Goal: Task Accomplishment & Management: Manage account settings

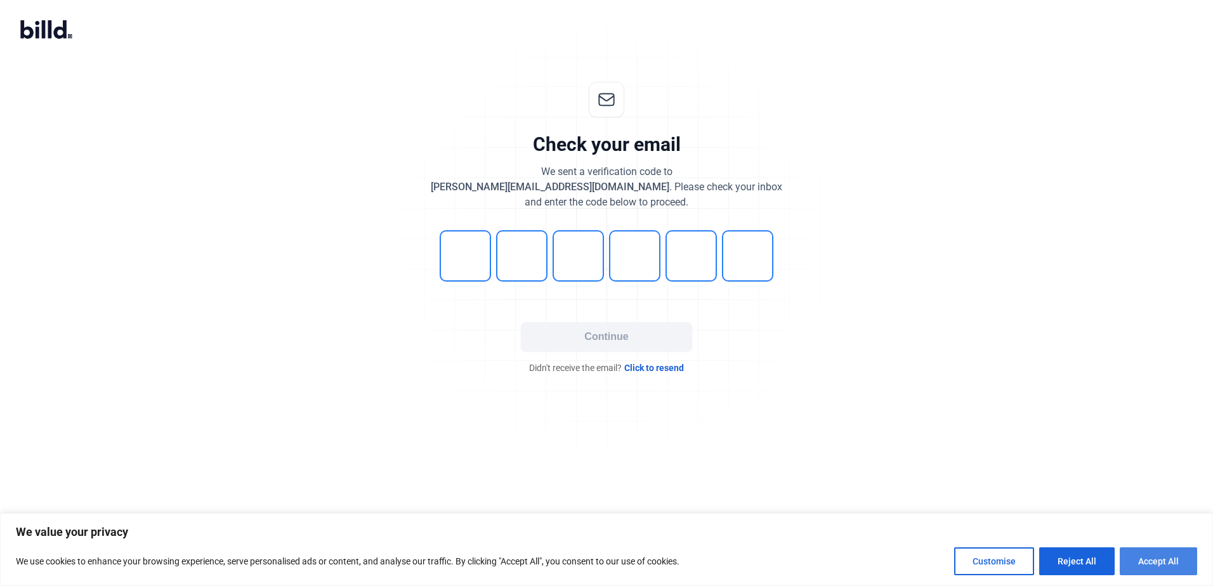
click at [1150, 568] on button "Accept All" at bounding box center [1157, 561] width 77 height 28
checkbox input "true"
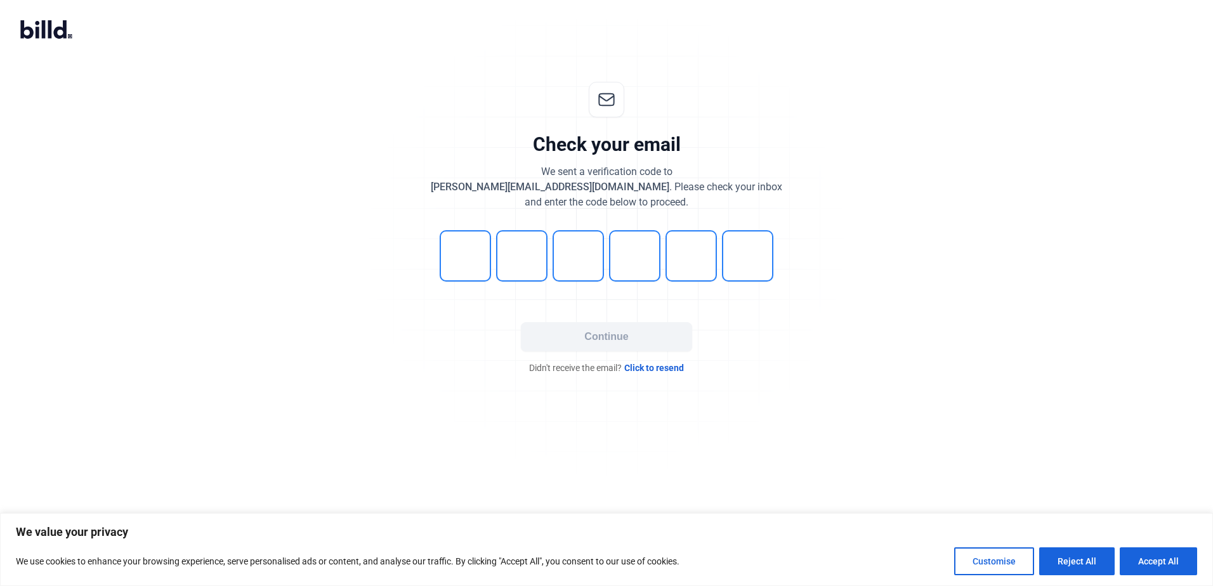
checkbox input "true"
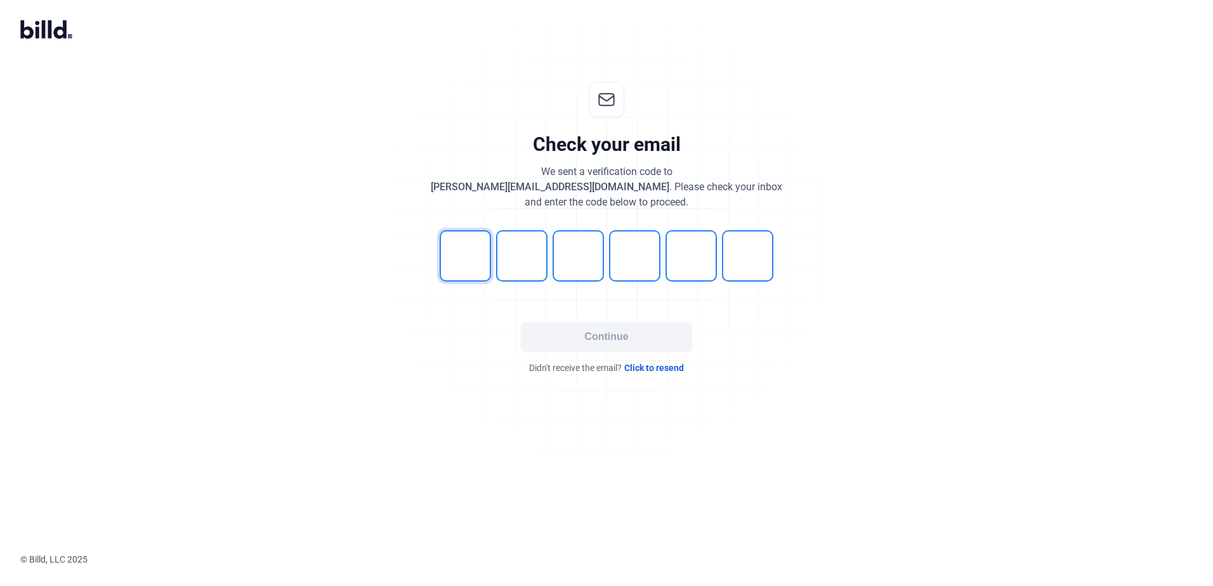
click at [462, 251] on input "tel" at bounding box center [465, 255] width 51 height 51
type input "6"
type input "8"
type input "4"
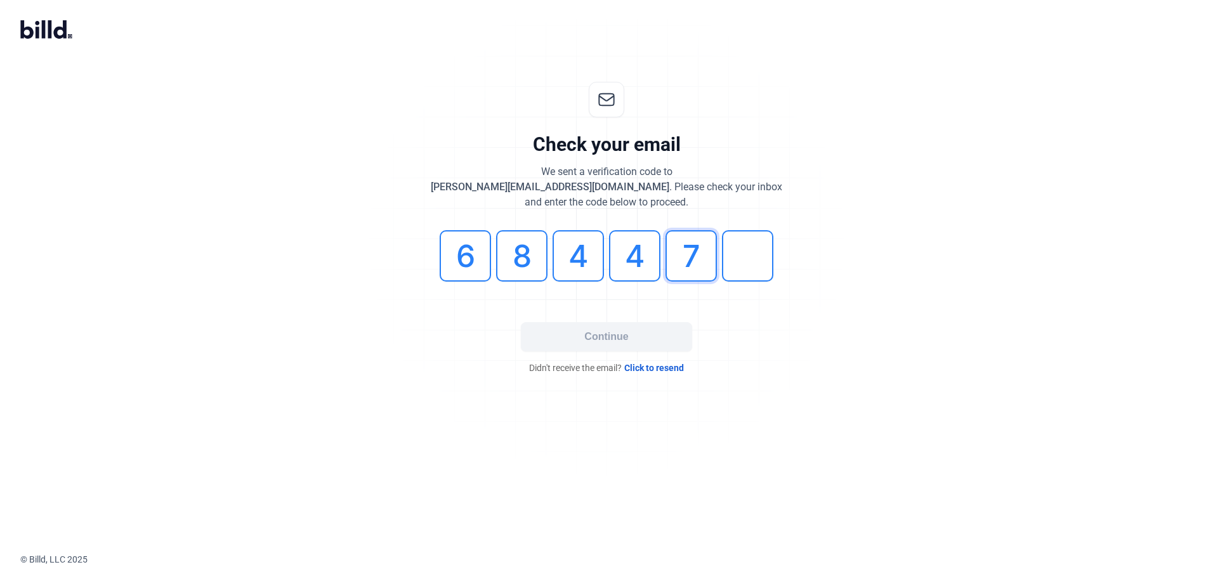
type input "7"
type input "0"
click at [576, 337] on button "Continue" at bounding box center [606, 336] width 171 height 29
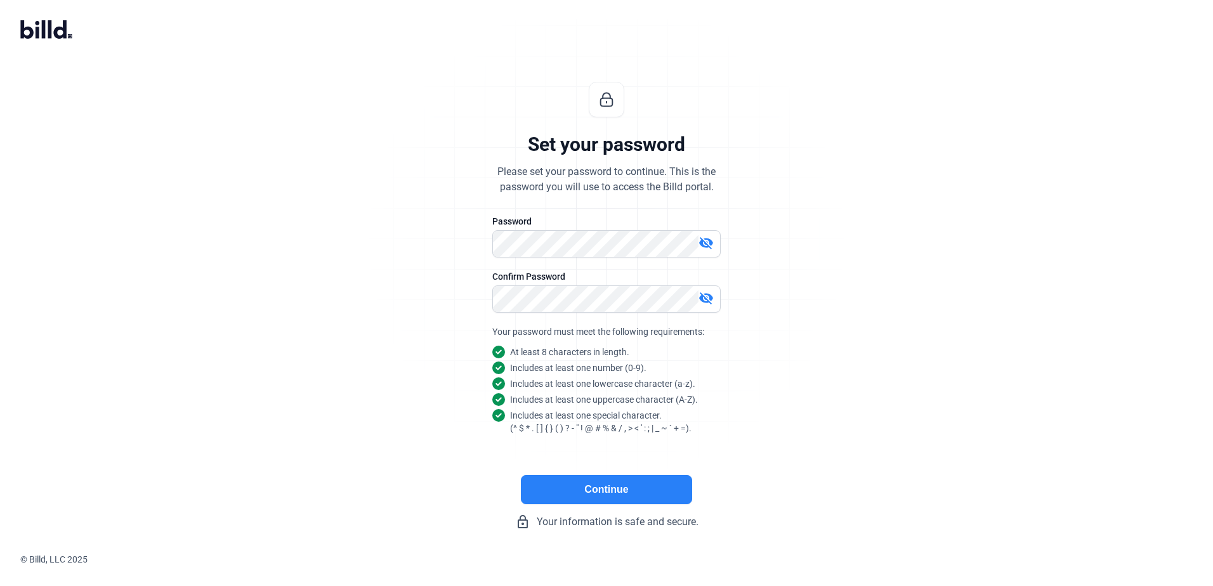
click at [611, 493] on button "Continue" at bounding box center [606, 489] width 171 height 29
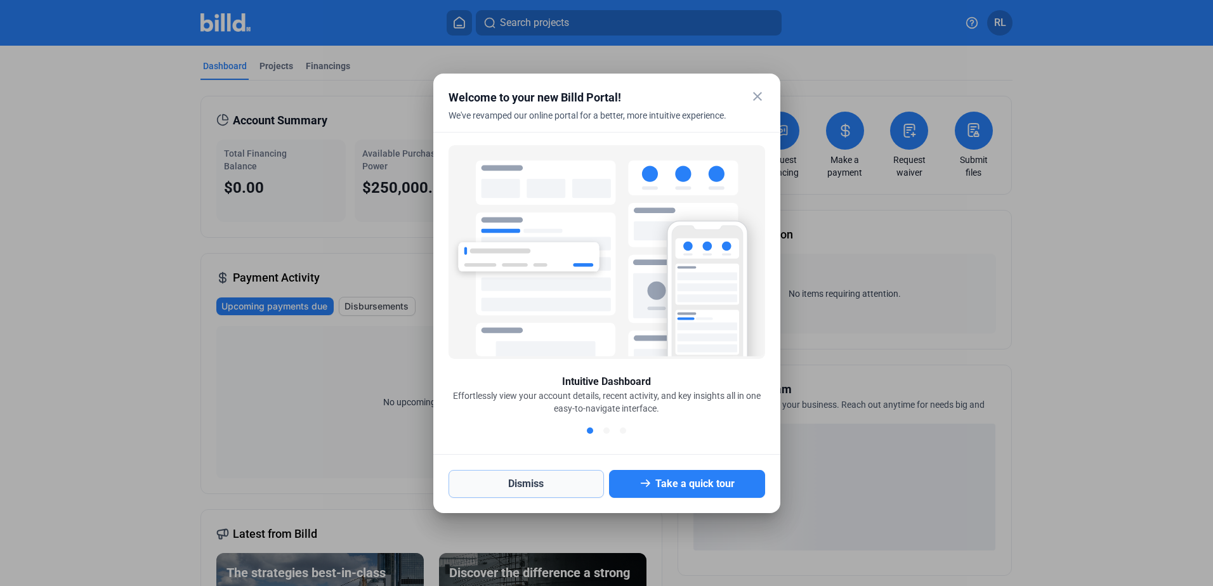
click at [549, 474] on button "Dismiss" at bounding box center [526, 484] width 156 height 28
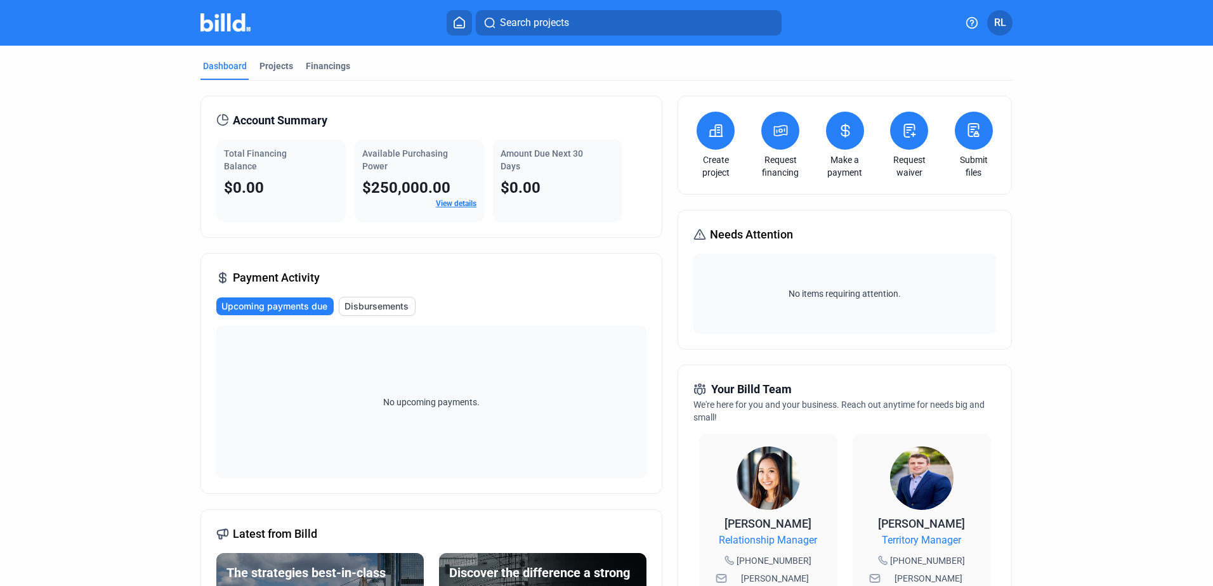
click at [768, 134] on button at bounding box center [780, 131] width 38 height 38
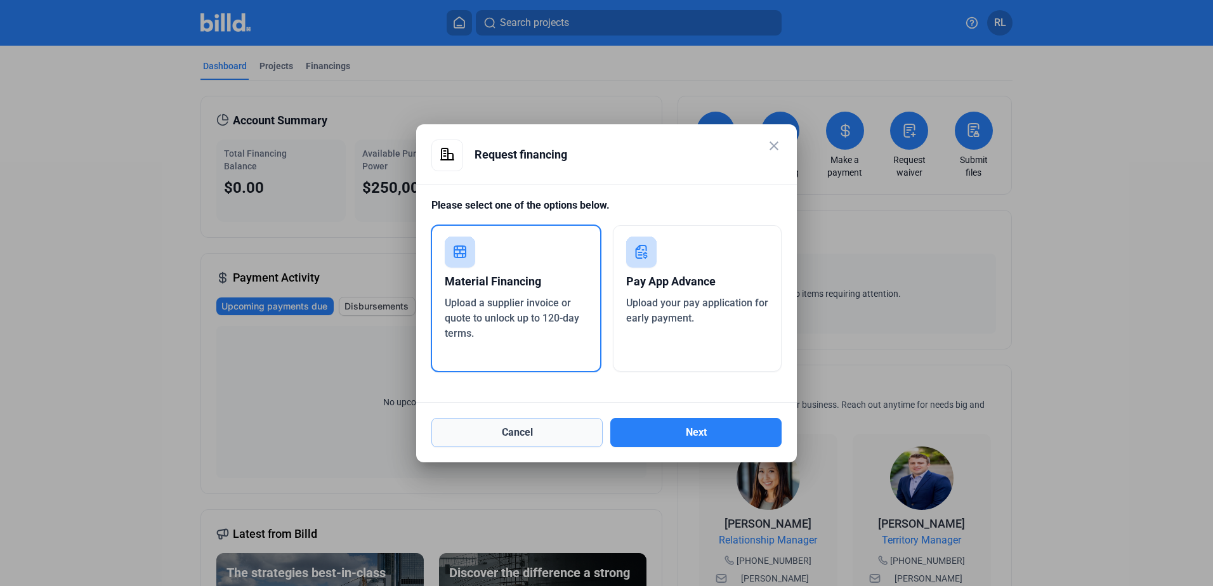
click at [539, 440] on button "Cancel" at bounding box center [516, 432] width 171 height 29
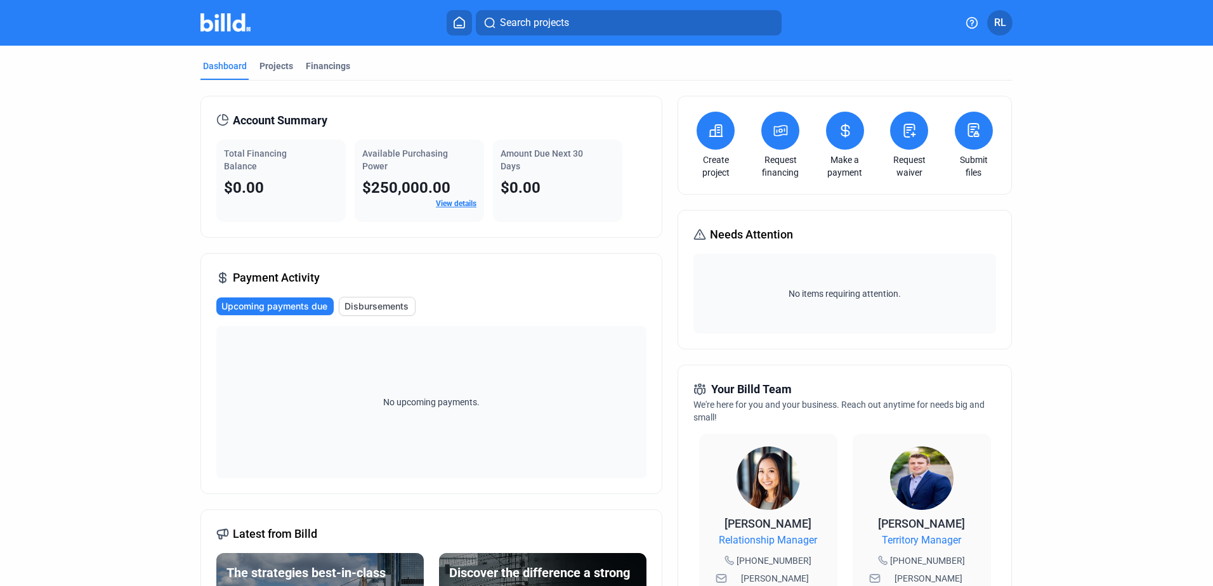
click at [994, 23] on span "RL" at bounding box center [1000, 22] width 12 height 15
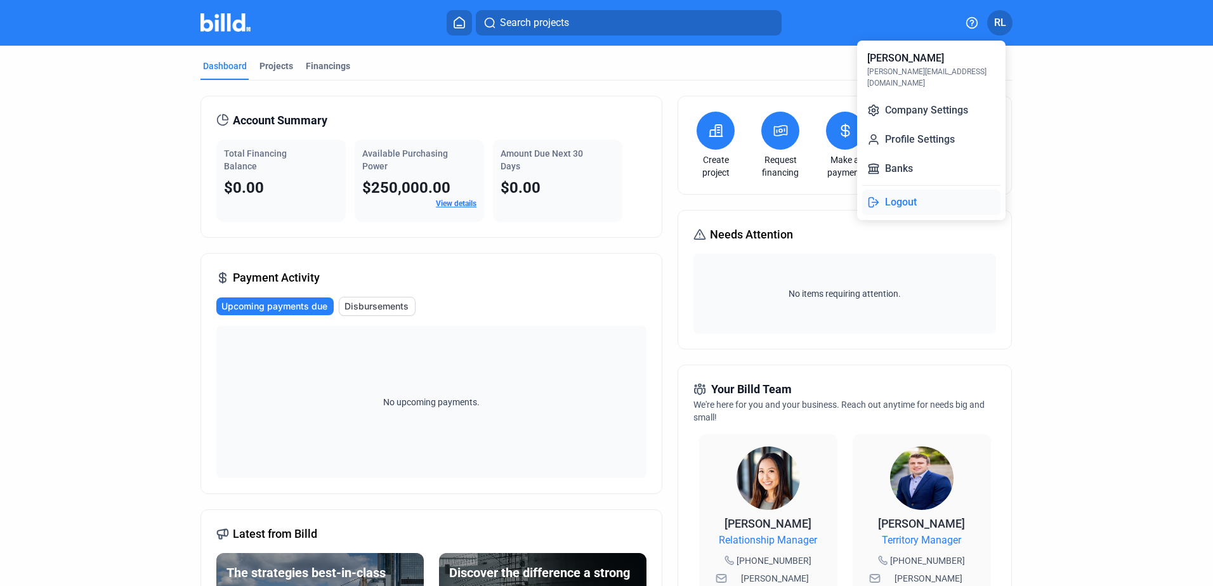
click at [908, 190] on button "Logout" at bounding box center [931, 202] width 138 height 25
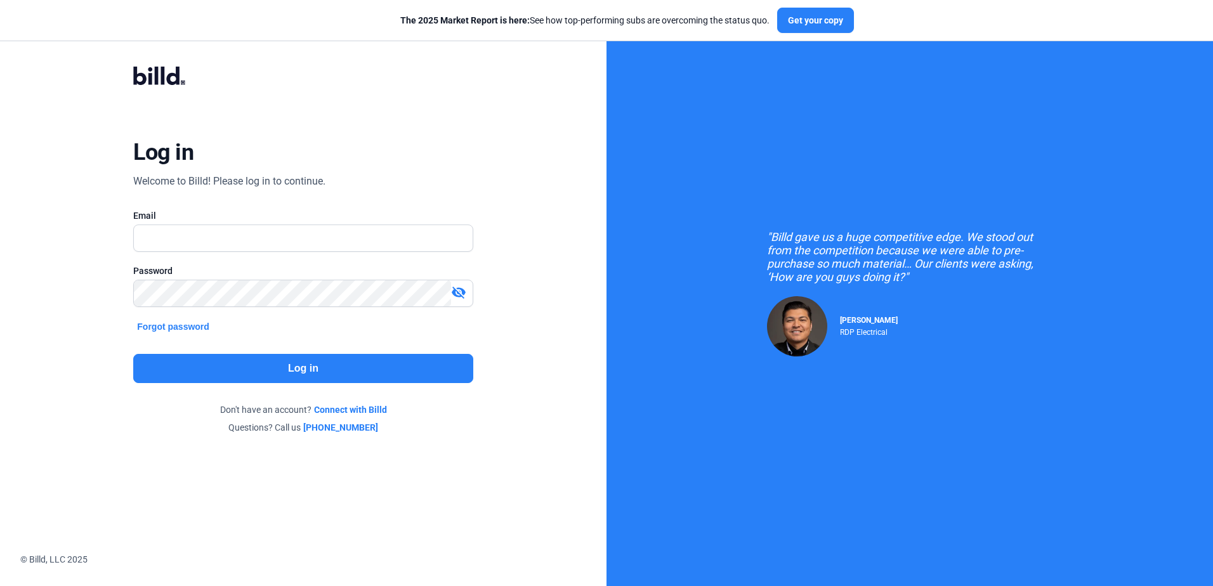
drag, startPoint x: 1194, startPoint y: 0, endPoint x: 495, endPoint y: 153, distance: 714.9
click at [495, 153] on div "Log in Welcome to Billd! Please log in to continue. Email Password visibility_o…" at bounding box center [303, 249] width 436 height 415
drag, startPoint x: 259, startPoint y: 233, endPoint x: 254, endPoint y: 242, distance: 10.2
click at [259, 233] on input "text" at bounding box center [303, 238] width 338 height 26
type input "[PERSON_NAME][EMAIL_ADDRESS][DOMAIN_NAME]"
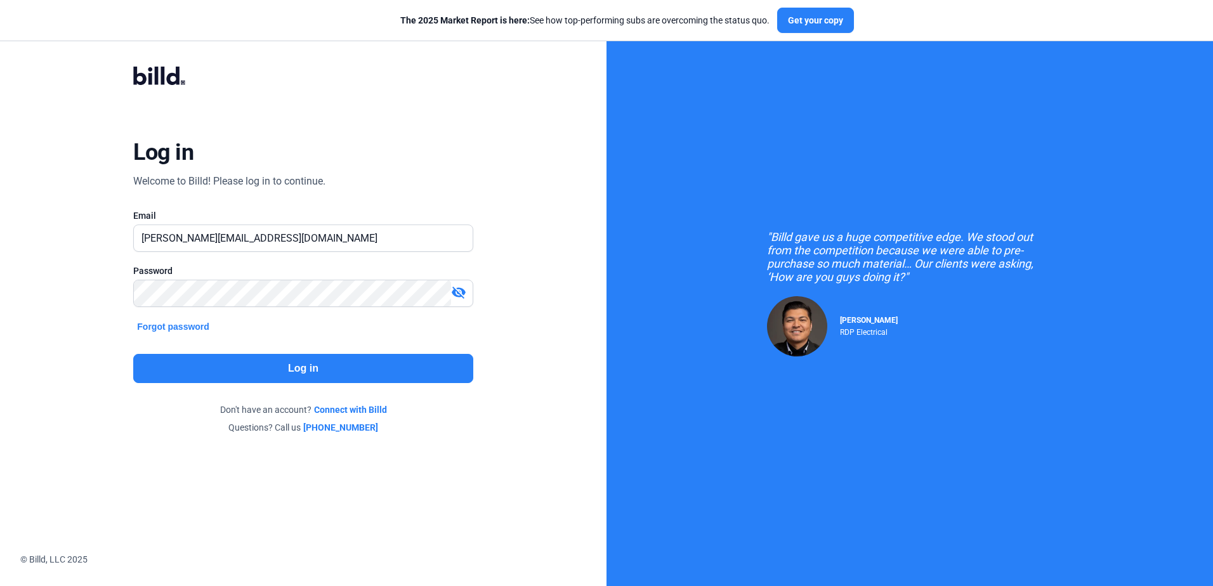
click at [234, 369] on button "Log in" at bounding box center [302, 368] width 339 height 29
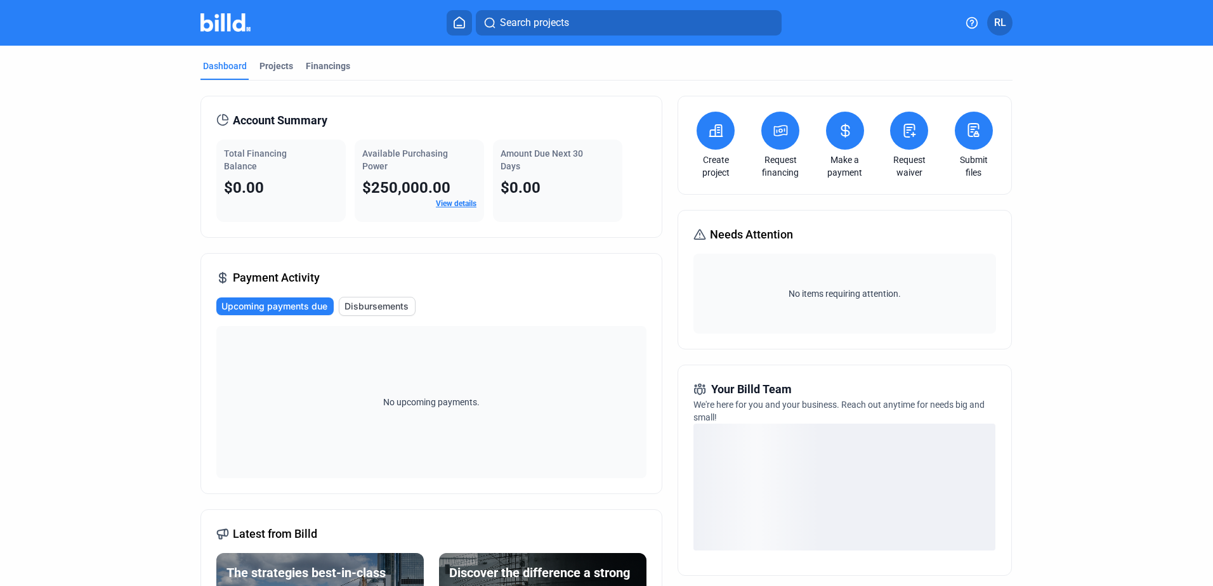
click at [781, 131] on icon at bounding box center [780, 131] width 13 height 10
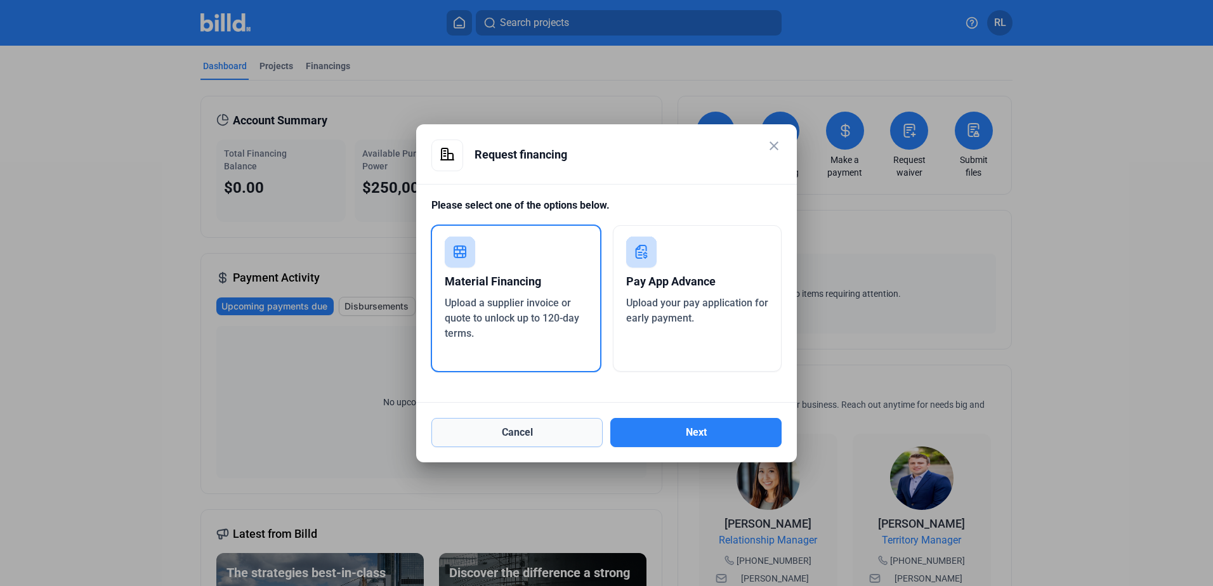
click at [509, 436] on button "Cancel" at bounding box center [516, 432] width 171 height 29
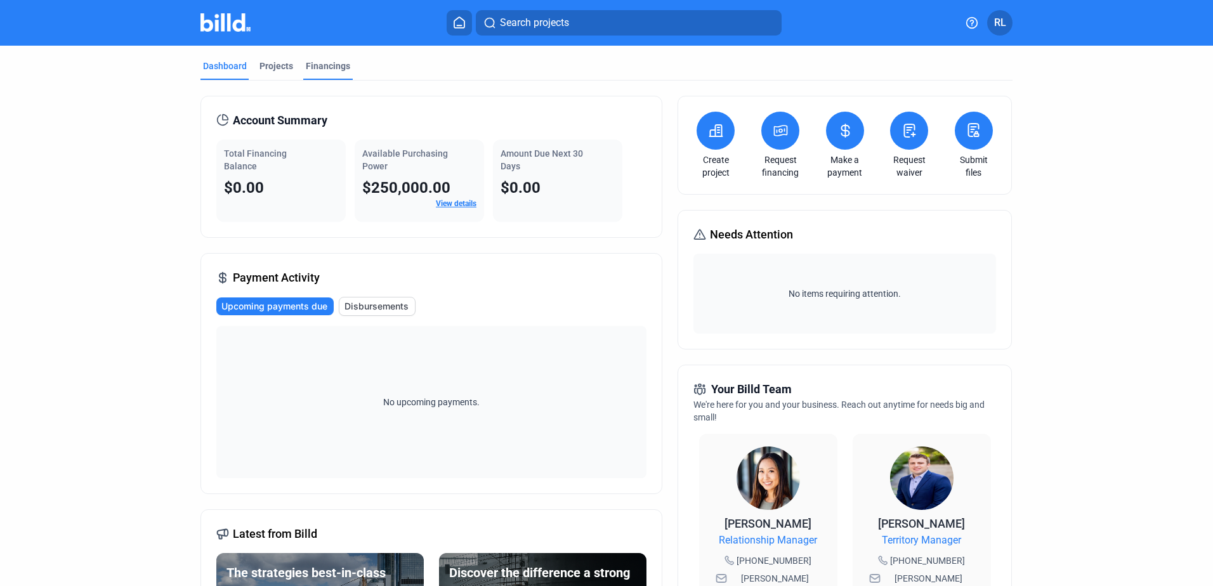
click at [320, 67] on div "Financings" at bounding box center [328, 66] width 44 height 13
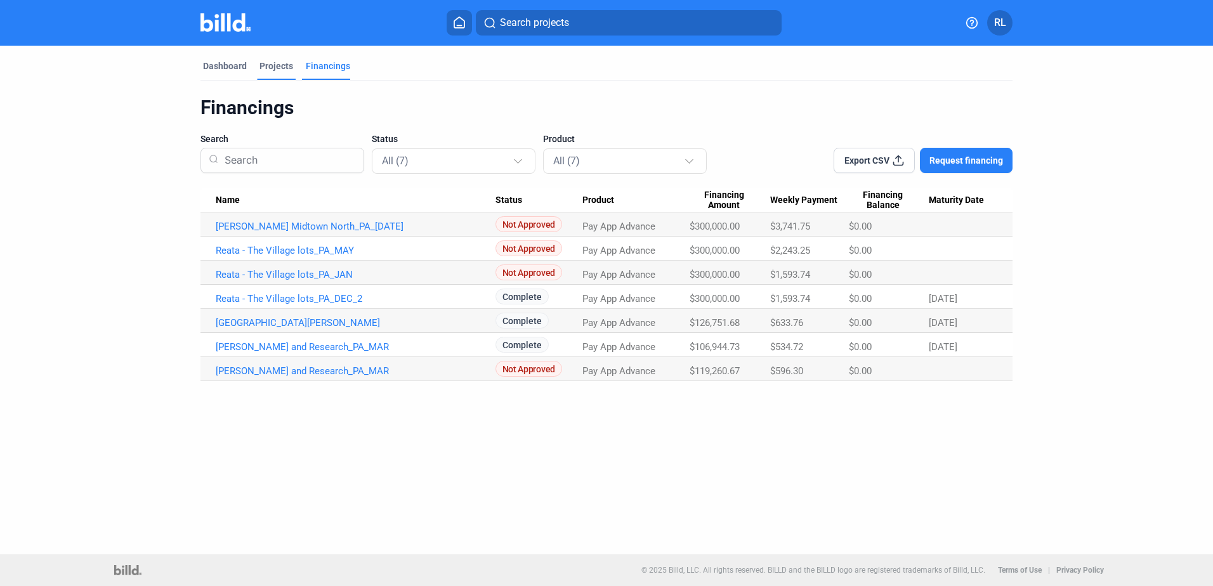
click at [278, 61] on div "Projects" at bounding box center [276, 66] width 34 height 13
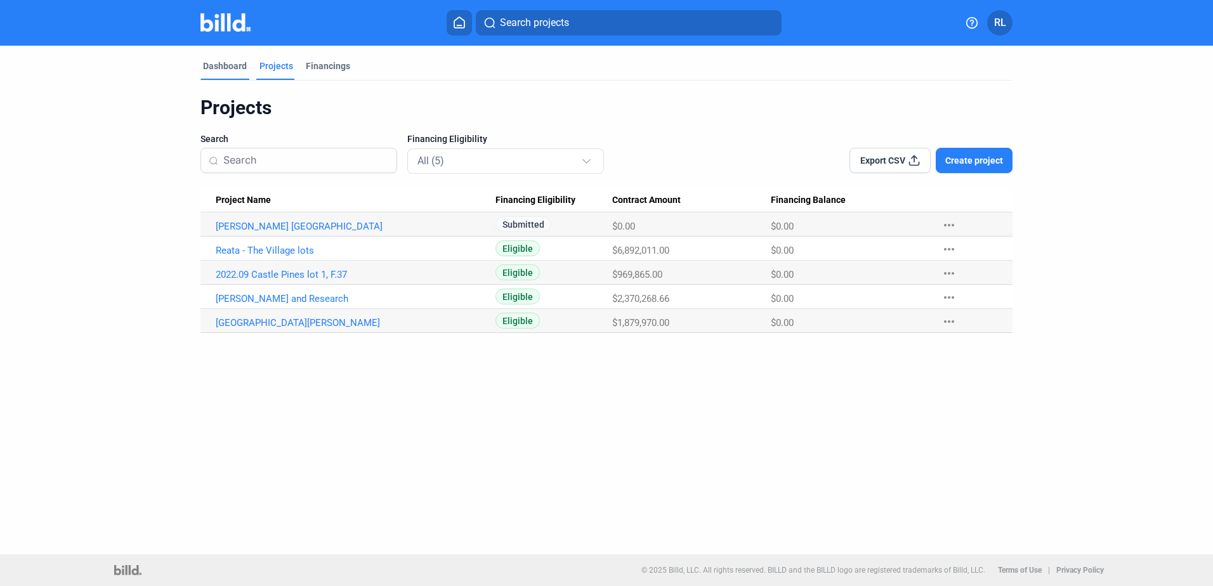
click at [233, 60] on div "Dashboard" at bounding box center [225, 66] width 44 height 13
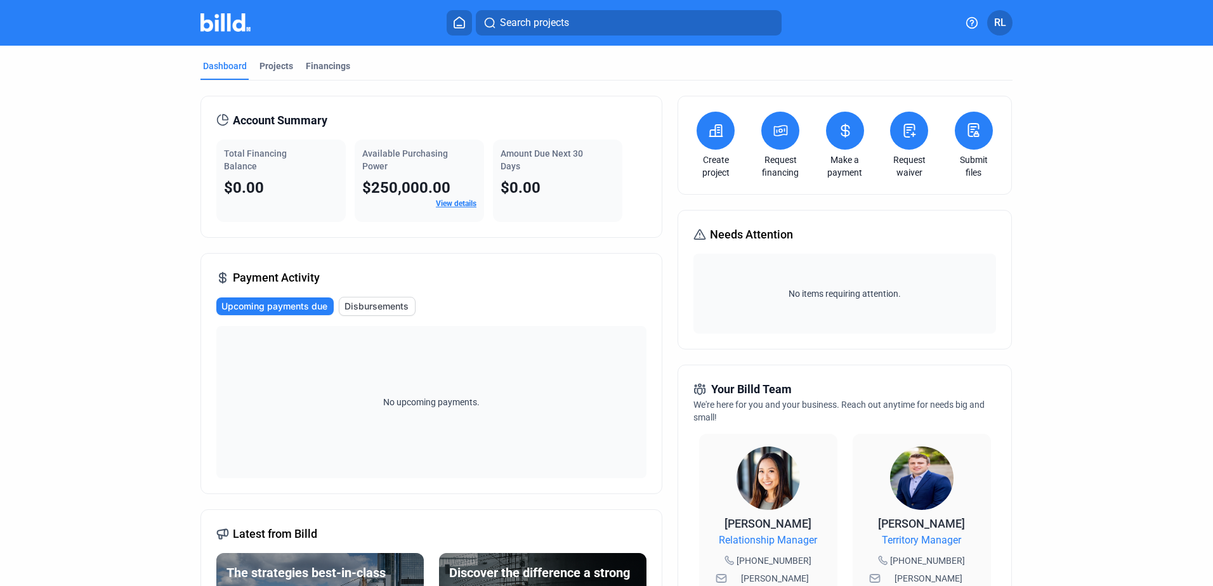
click at [789, 128] on button at bounding box center [780, 131] width 38 height 38
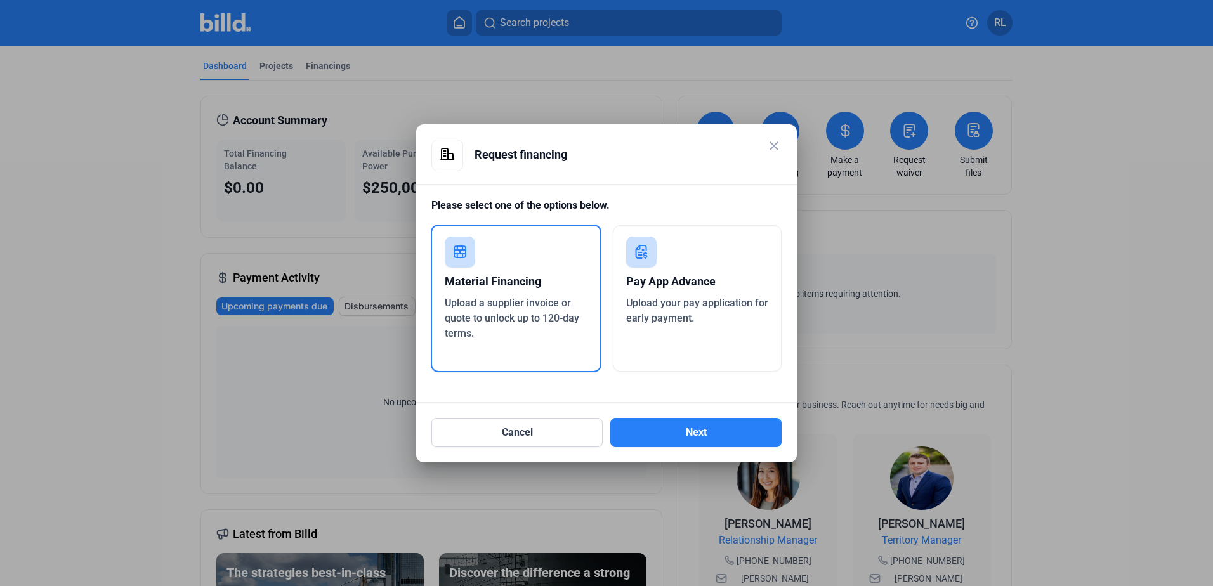
click at [774, 148] on mat-icon "close" at bounding box center [773, 145] width 15 height 15
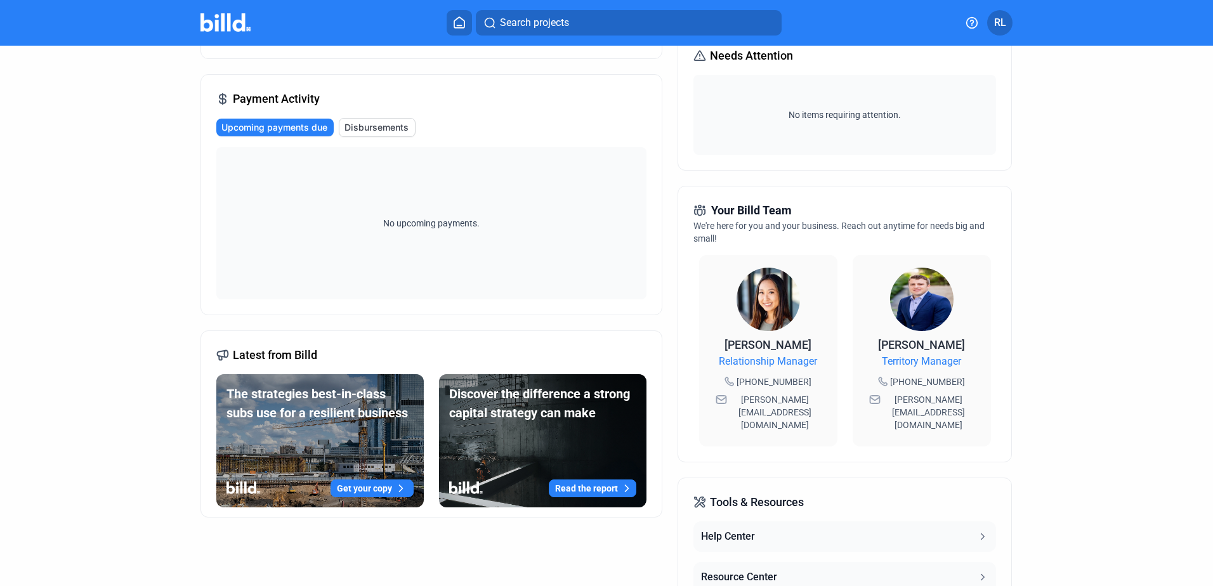
scroll to position [63, 0]
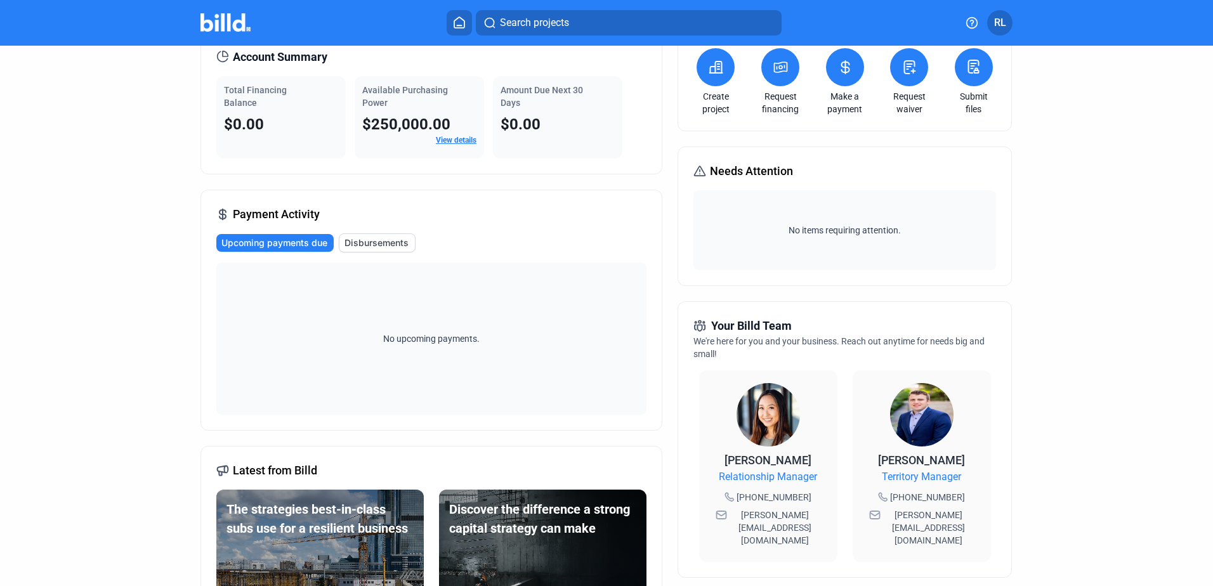
click at [459, 136] on link "View details" at bounding box center [456, 140] width 41 height 9
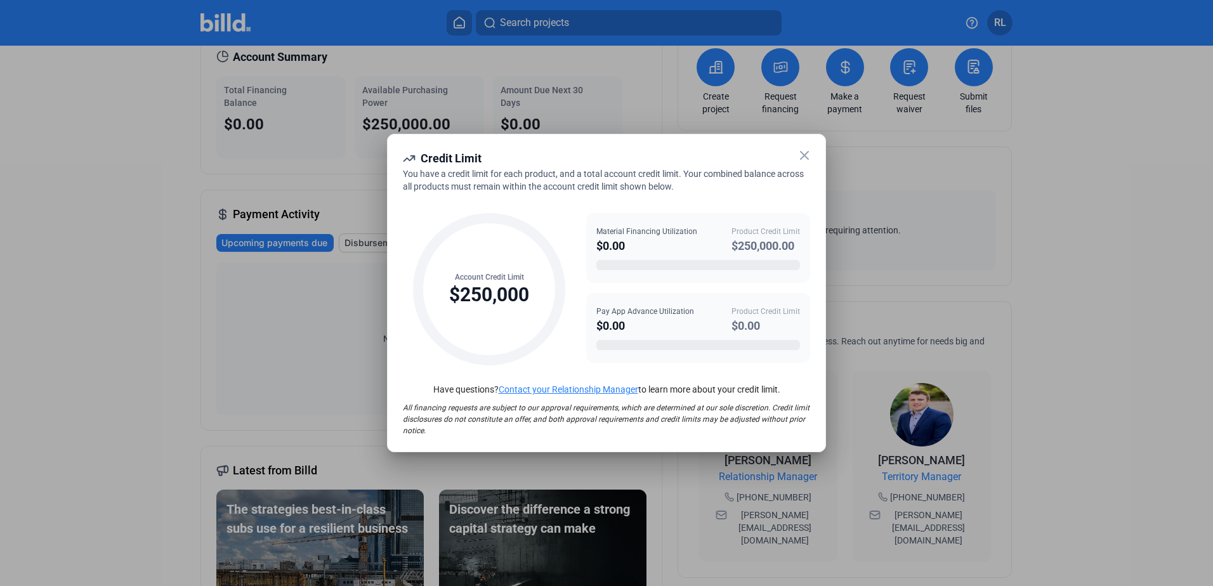
click at [809, 156] on icon at bounding box center [804, 155] width 15 height 15
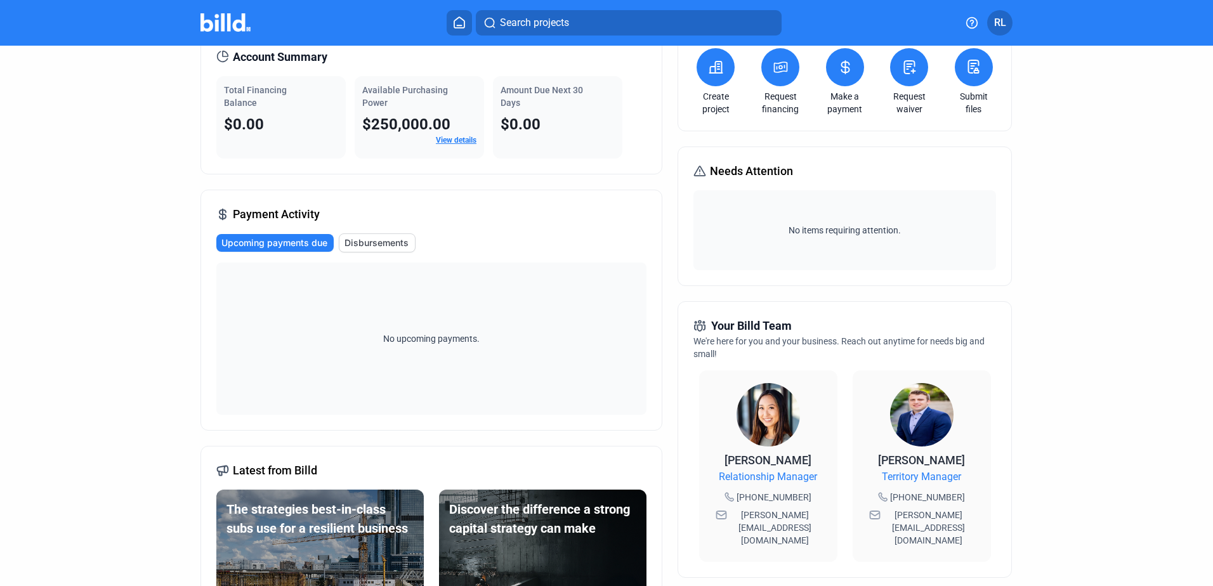
click at [1008, 21] on button "RL" at bounding box center [999, 22] width 25 height 25
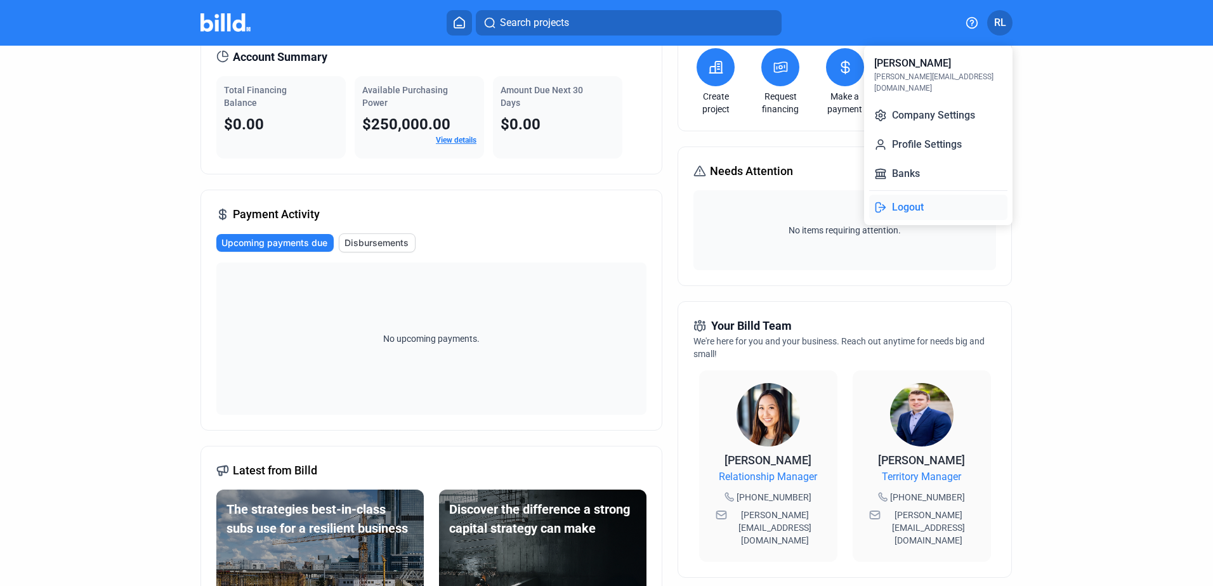
click at [926, 197] on button "Logout" at bounding box center [938, 207] width 138 height 25
